Goal: Book appointment/travel/reservation

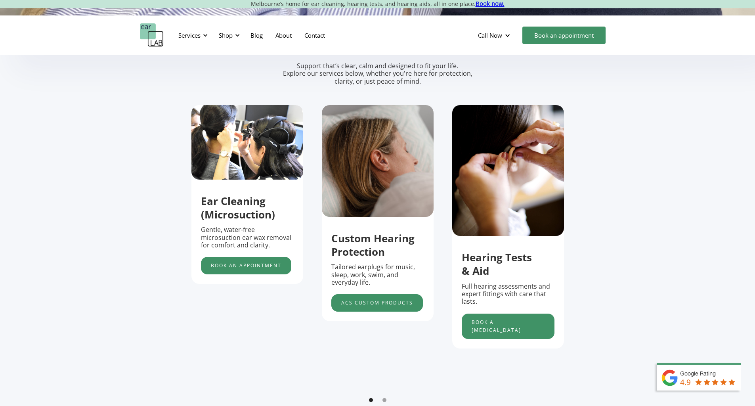
scroll to position [277, 0]
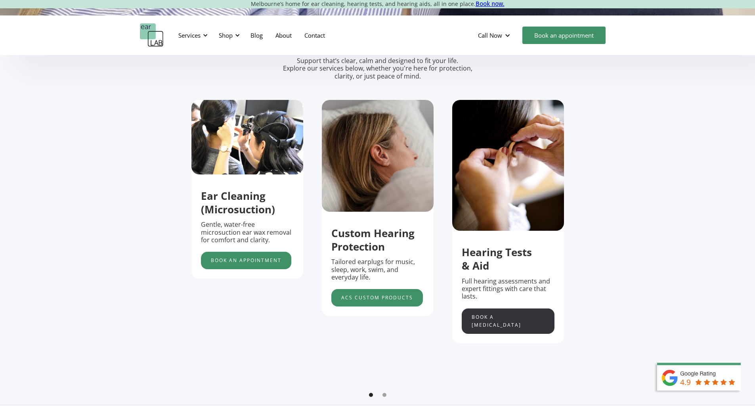
click at [491, 321] on link "Book a hearing test" at bounding box center [508, 320] width 93 height 25
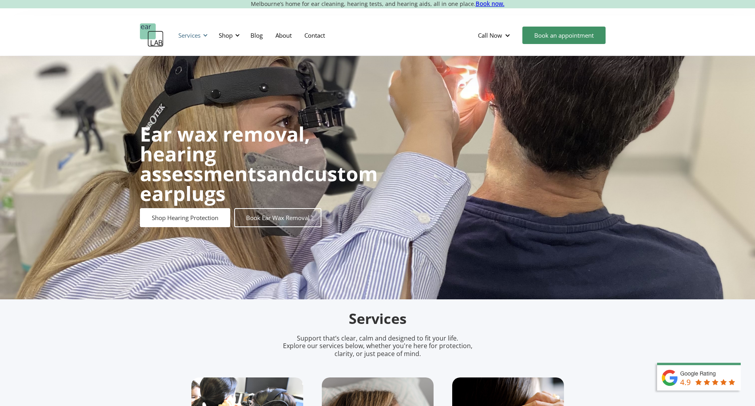
click at [205, 36] on div at bounding box center [205, 35] width 6 height 6
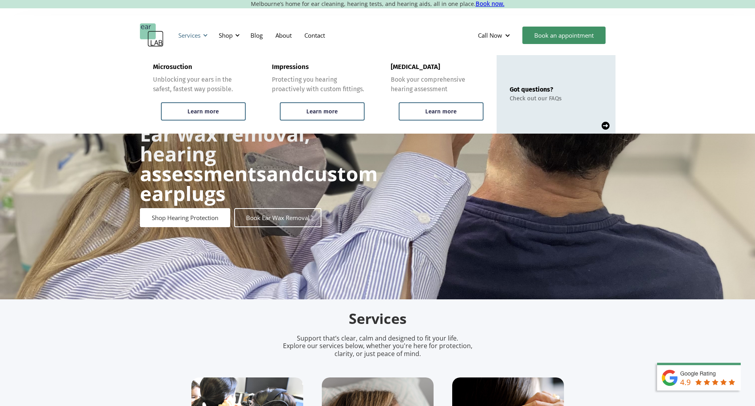
click at [204, 36] on div at bounding box center [205, 35] width 6 height 6
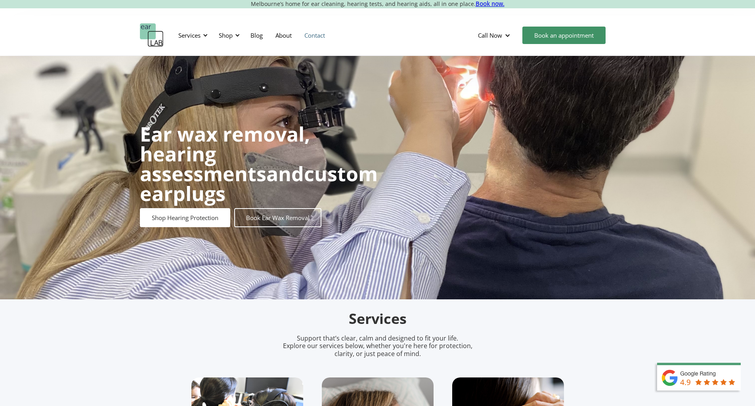
click at [315, 38] on link "Contact" at bounding box center [314, 35] width 33 height 23
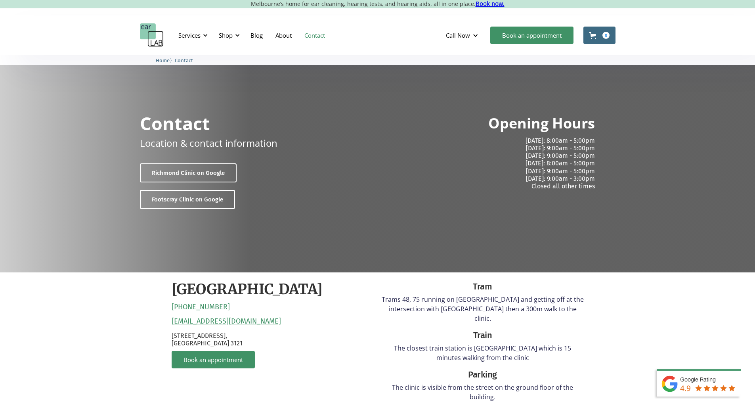
click at [285, 38] on link "About" at bounding box center [283, 35] width 29 height 23
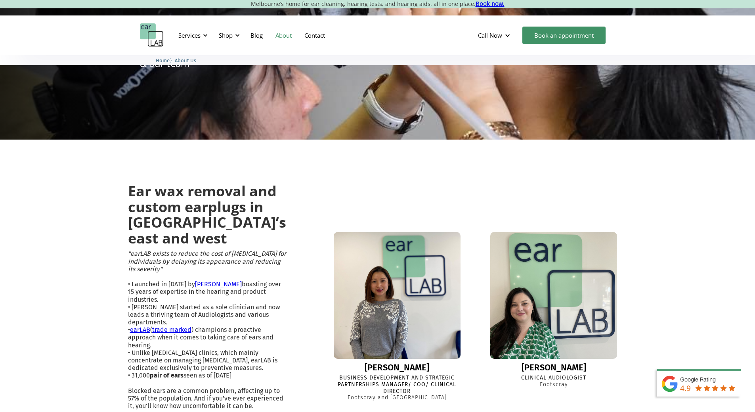
scroll to position [79, 0]
click at [200, 33] on div "Services" at bounding box center [189, 35] width 22 height 8
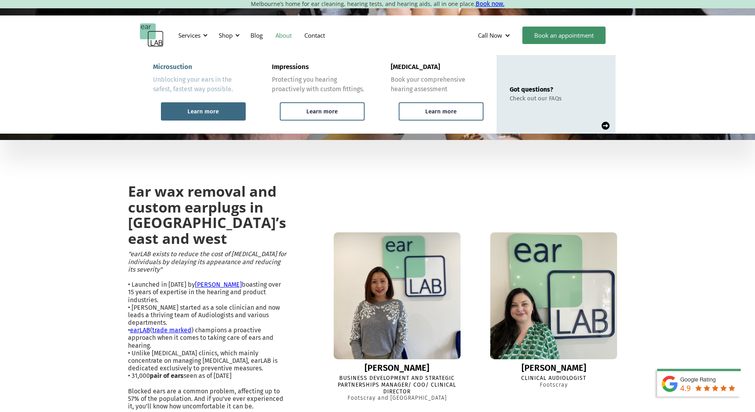
click at [202, 111] on div "Learn more" at bounding box center [202, 111] width 31 height 7
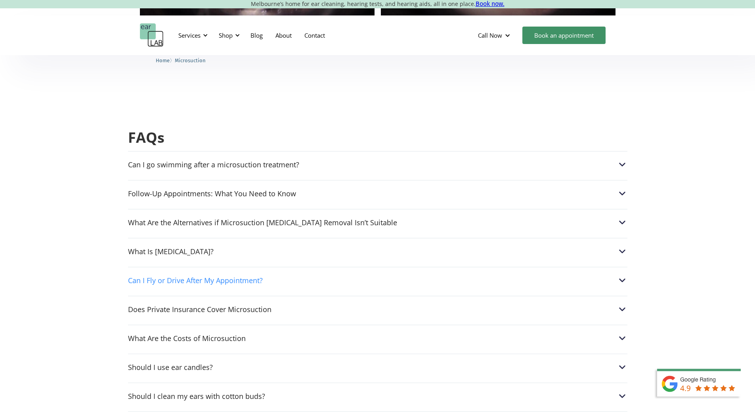
scroll to position [1902, 0]
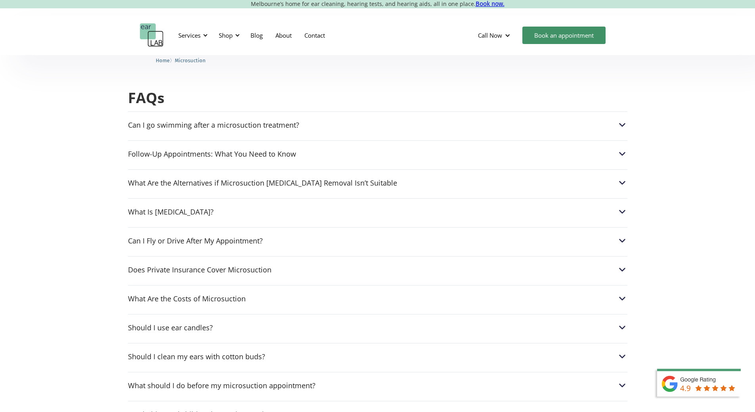
click at [433, 320] on div "Should I use ear candles? Ear candles are more dangerous than they look. They c…" at bounding box center [377, 325] width 499 height 23
click at [624, 314] on div "Should I use ear candles? Ear candles are more dangerous than they look. They c…" at bounding box center [377, 325] width 499 height 23
click at [621, 322] on img at bounding box center [622, 327] width 10 height 10
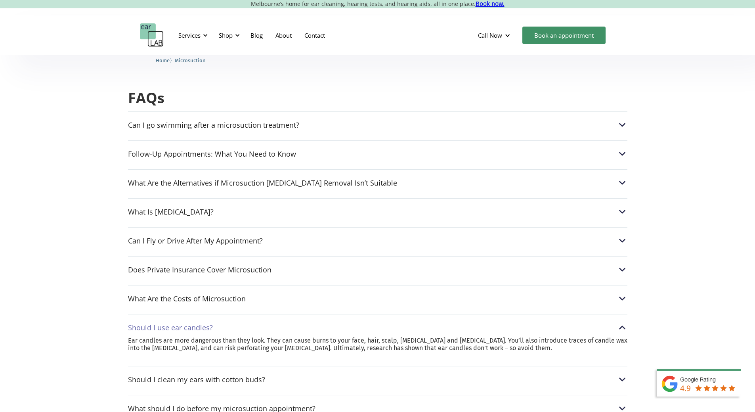
click at [620, 322] on img at bounding box center [622, 327] width 10 height 10
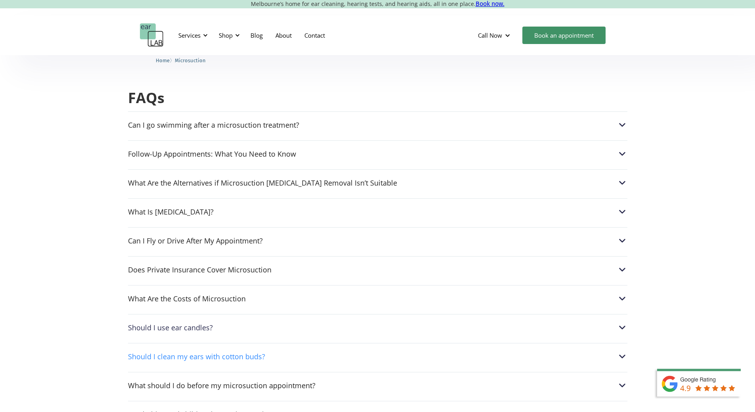
click at [624, 351] on img at bounding box center [622, 356] width 10 height 10
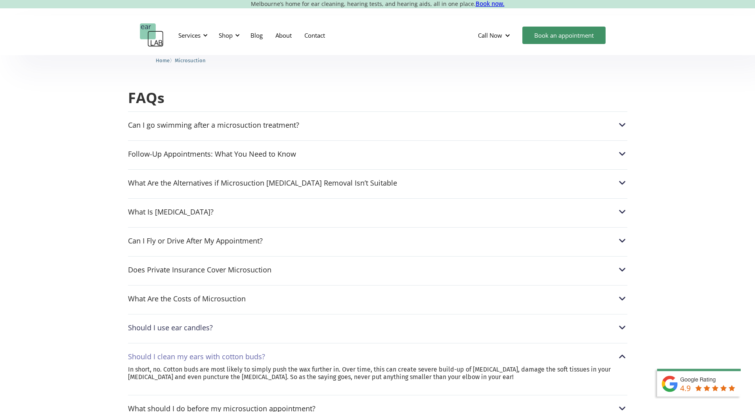
click at [622, 351] on img at bounding box center [622, 356] width 10 height 10
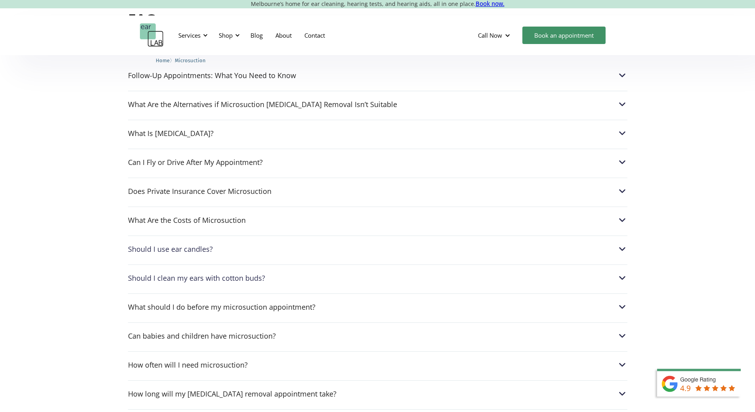
scroll to position [1981, 0]
click at [374, 296] on div "What should I do before my microsuction appointment? We advice not to use any o…" at bounding box center [377, 303] width 499 height 23
click at [616, 301] on div "What should I do before my microsuction appointment?" at bounding box center [377, 306] width 499 height 10
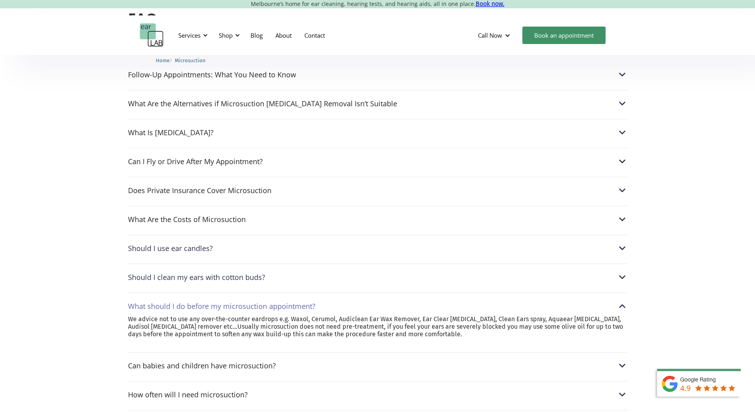
click at [622, 301] on img at bounding box center [622, 306] width 10 height 10
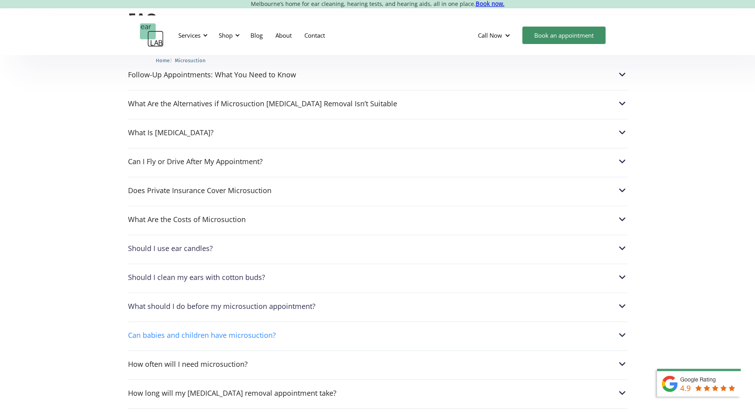
click at [620, 330] on img at bounding box center [622, 335] width 10 height 10
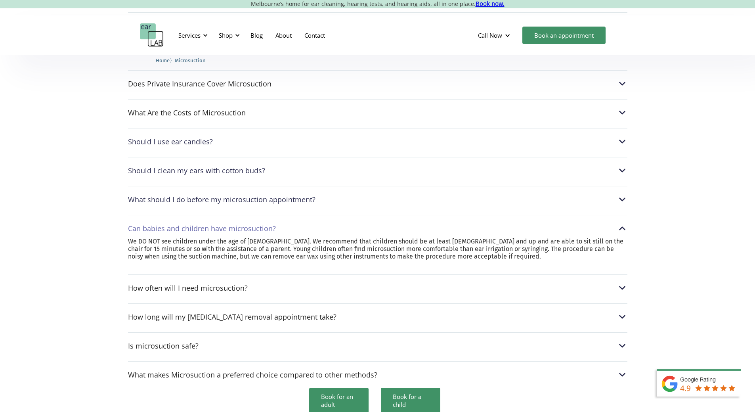
scroll to position [2100, 0]
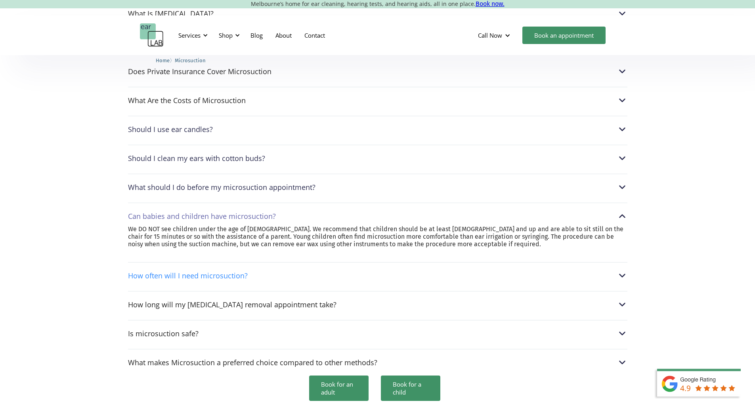
click at [601, 270] on div "How often will I need microsuction?" at bounding box center [377, 275] width 499 height 10
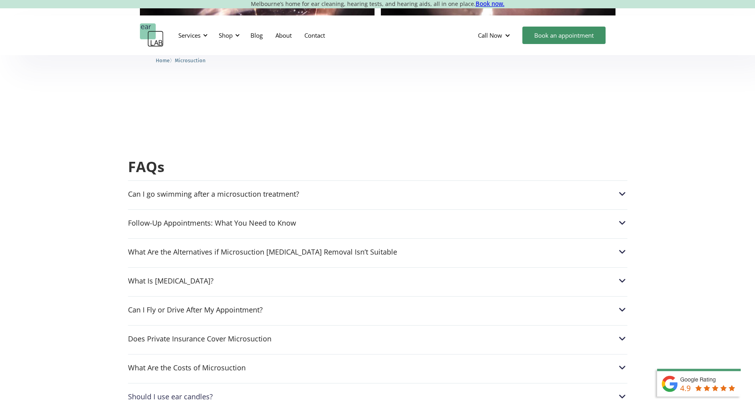
scroll to position [1743, 0]
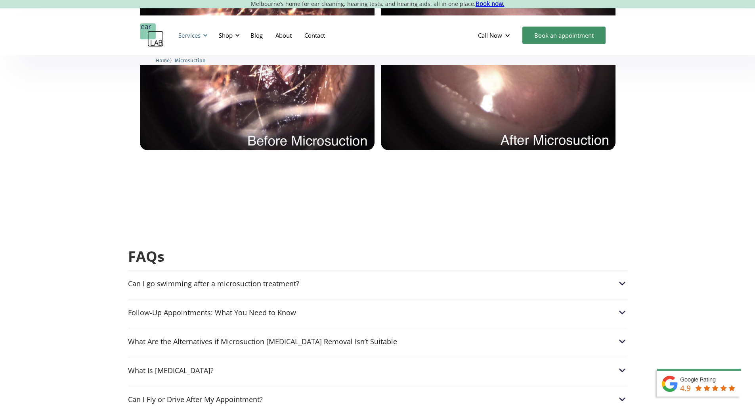
click at [206, 34] on div at bounding box center [205, 35] width 6 height 6
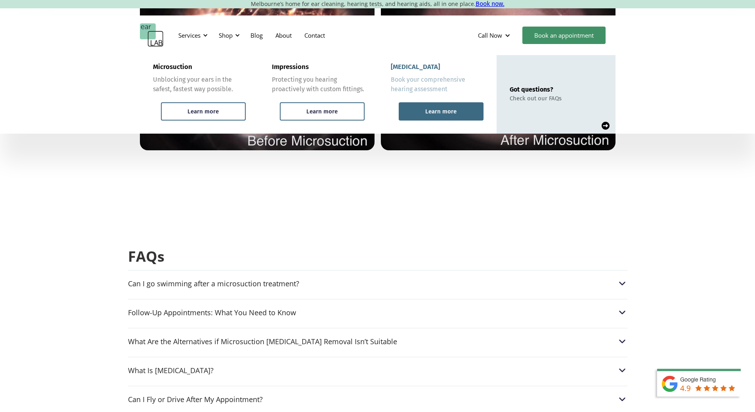
click at [432, 117] on div "Learn more" at bounding box center [441, 111] width 85 height 18
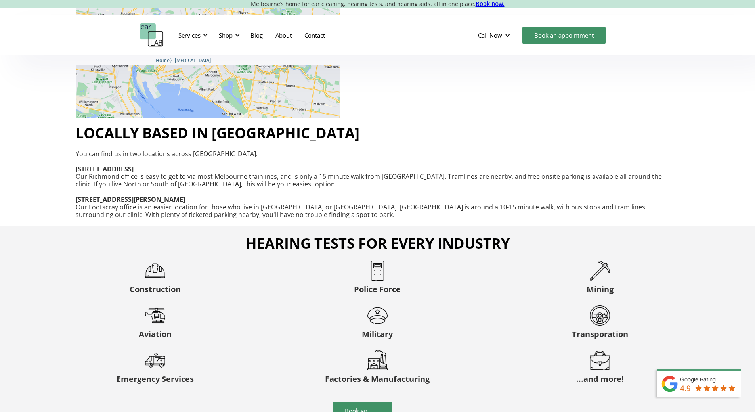
scroll to position [1426, 0]
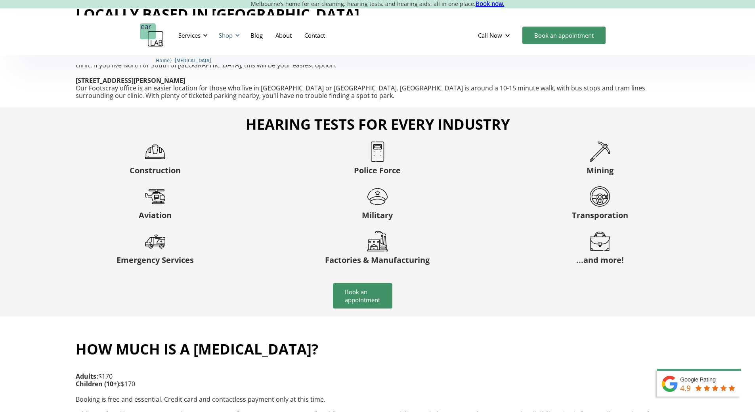
click at [230, 37] on div "Shop" at bounding box center [226, 35] width 14 height 8
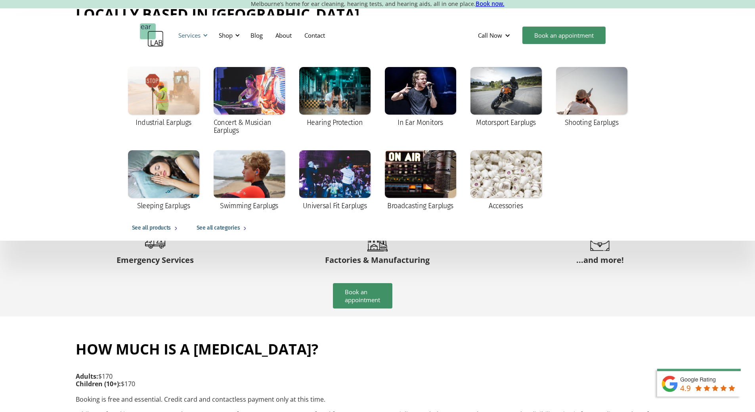
click at [189, 37] on div "Services" at bounding box center [189, 35] width 22 height 8
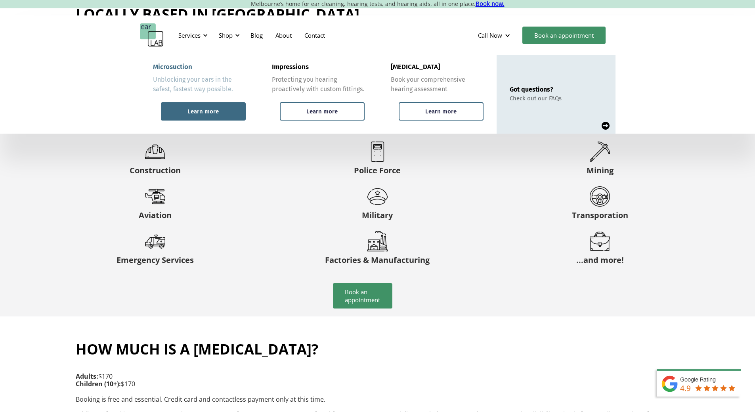
click at [203, 110] on div "Learn more" at bounding box center [202, 111] width 31 height 7
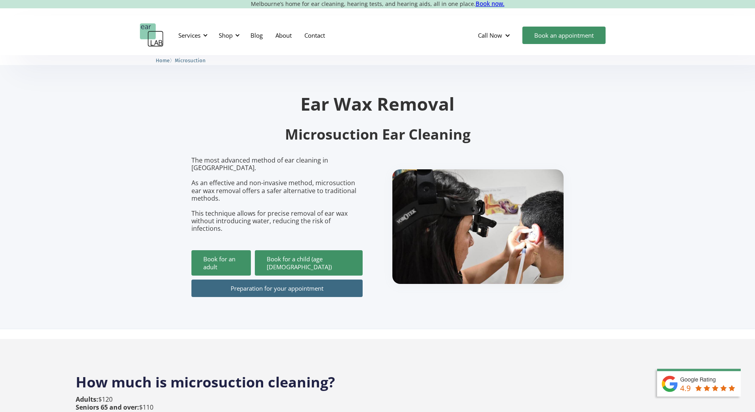
click at [239, 279] on link "Preparation for your appointment" at bounding box center [276, 287] width 171 height 17
click at [213, 251] on link "Book for an adult" at bounding box center [220, 262] width 59 height 25
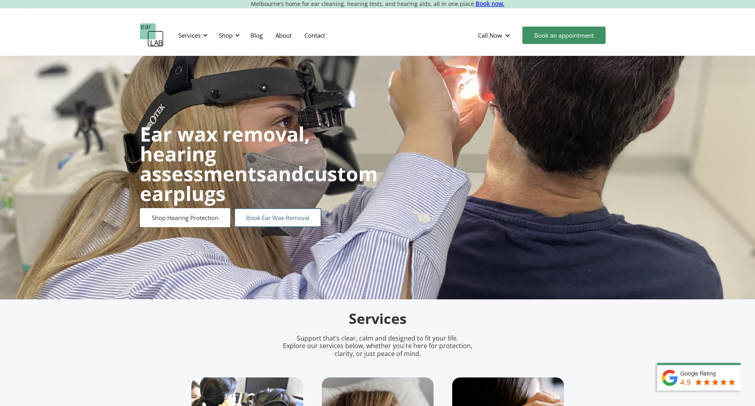
click at [270, 210] on link "Book Ear Wax Removal" at bounding box center [277, 217] width 87 height 19
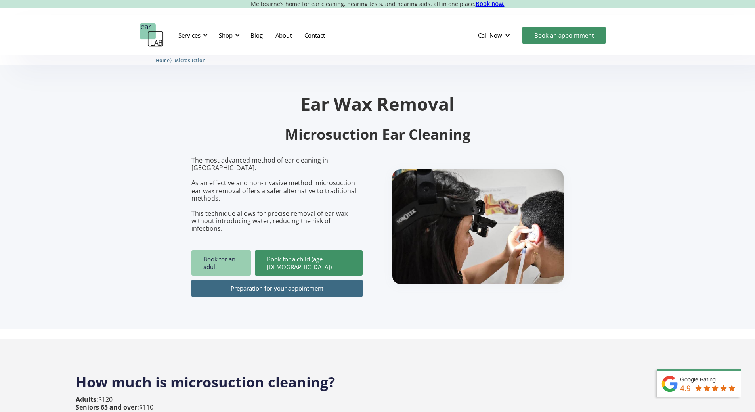
click at [242, 250] on link "Book for an adult" at bounding box center [220, 262] width 59 height 25
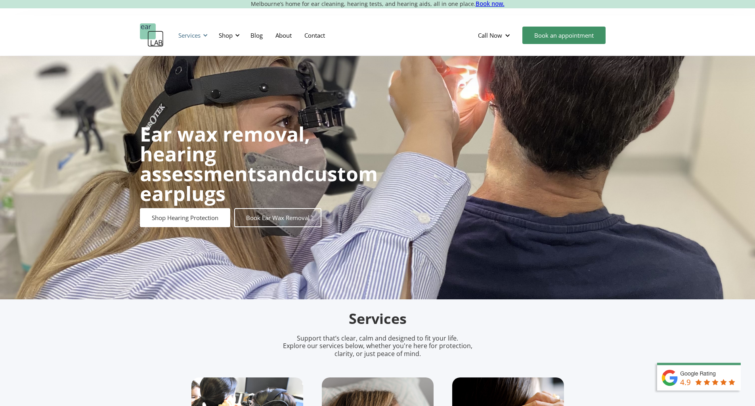
click at [200, 34] on div "Services" at bounding box center [189, 35] width 22 height 8
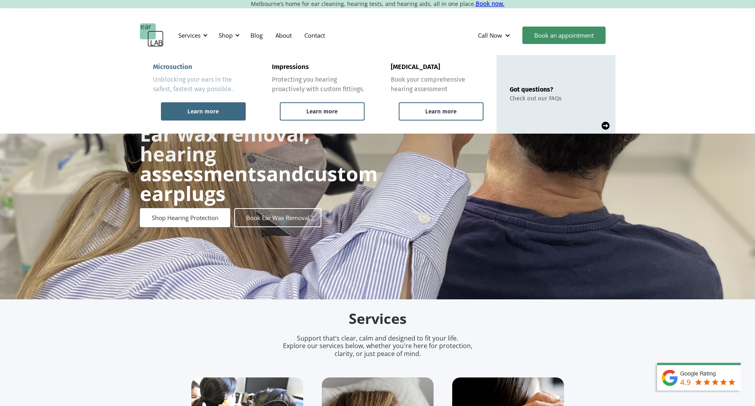
click at [202, 114] on div "Learn more" at bounding box center [202, 111] width 31 height 7
